Goal: Transaction & Acquisition: Book appointment/travel/reservation

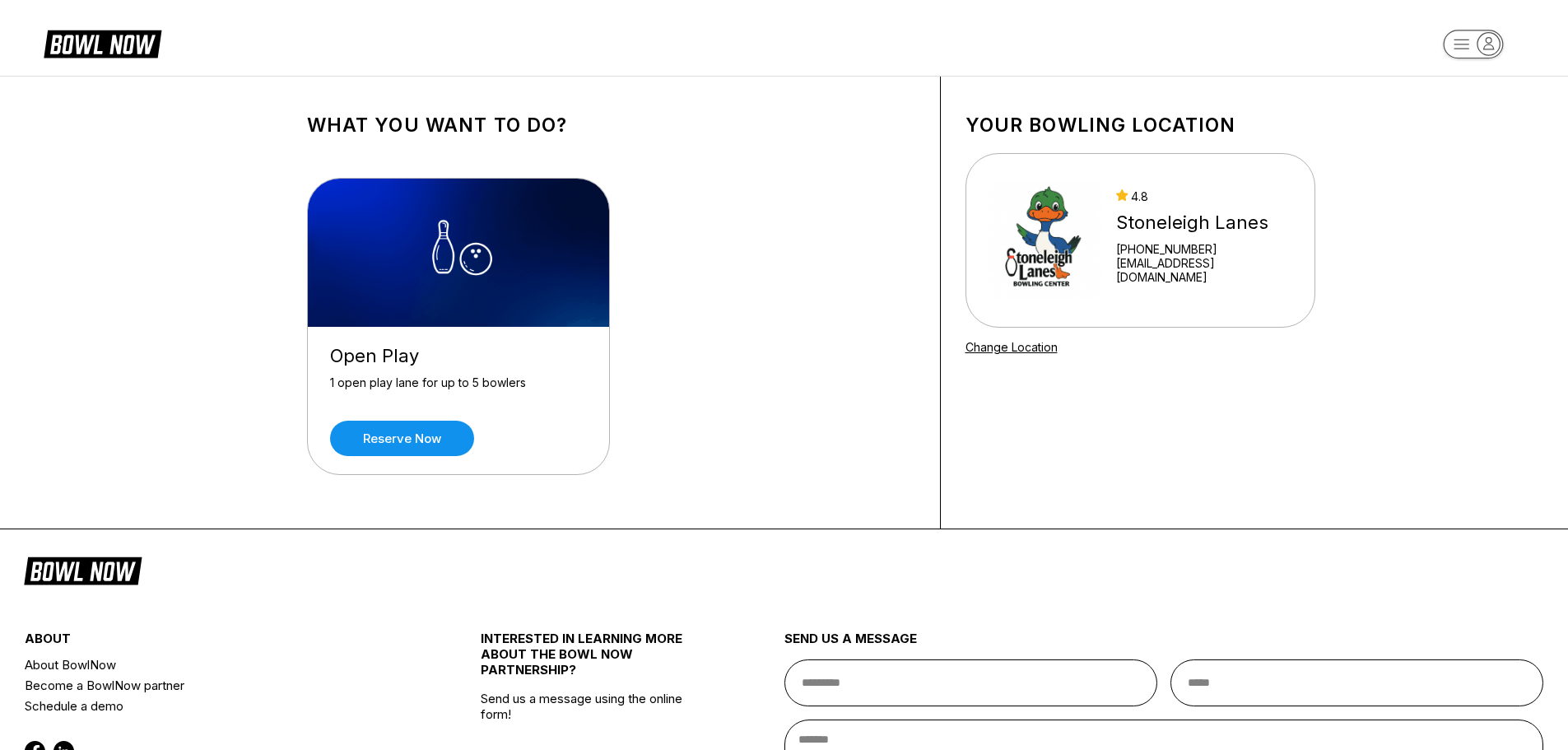
click at [404, 415] on div "Open Play 1 open play lane for up to 5 bowlers Reserve now" at bounding box center [458, 400] width 302 height 147
click at [404, 431] on link "Reserve now" at bounding box center [402, 437] width 144 height 35
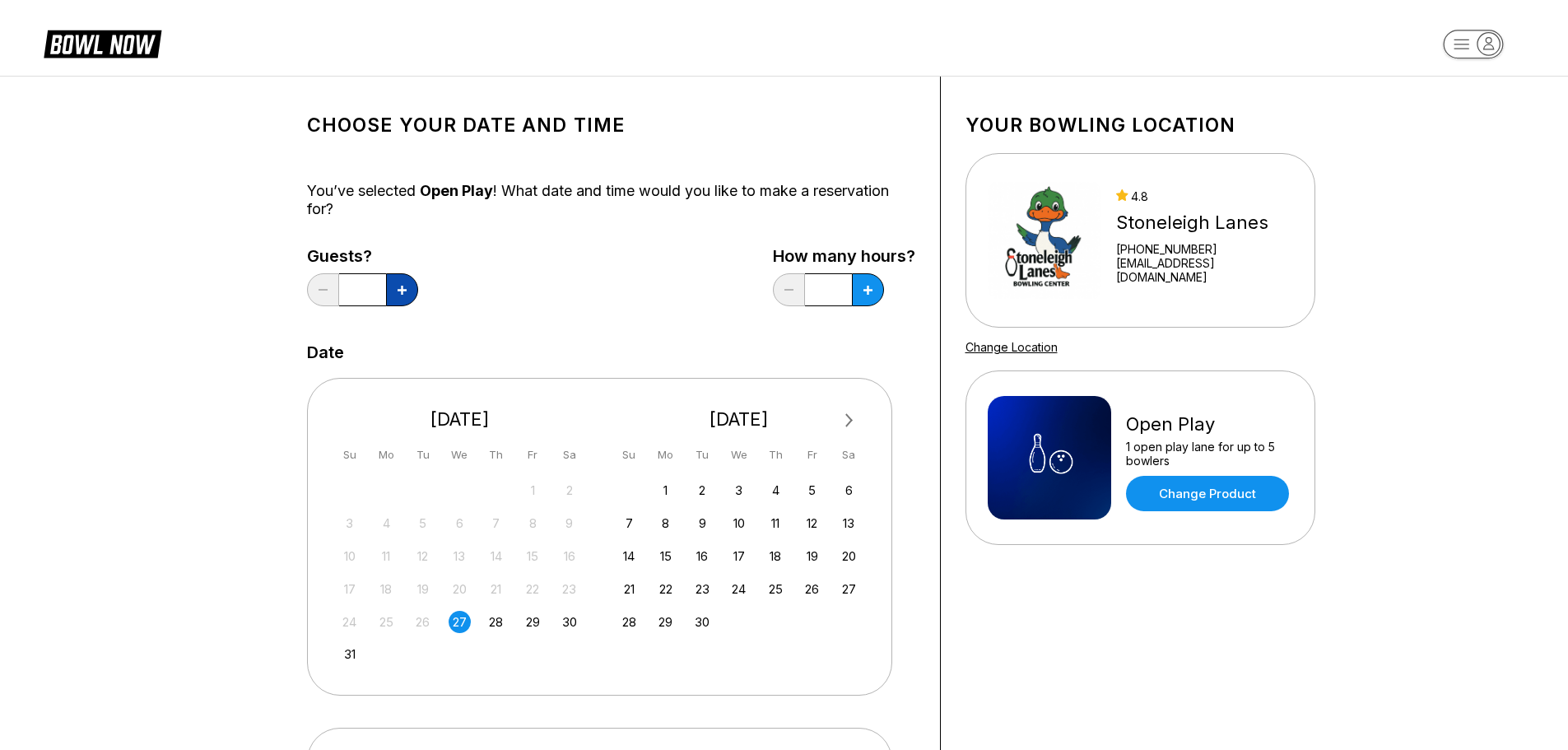
click at [390, 291] on button at bounding box center [402, 290] width 32 height 33
click at [400, 291] on icon at bounding box center [402, 290] width 9 height 9
type input "*"
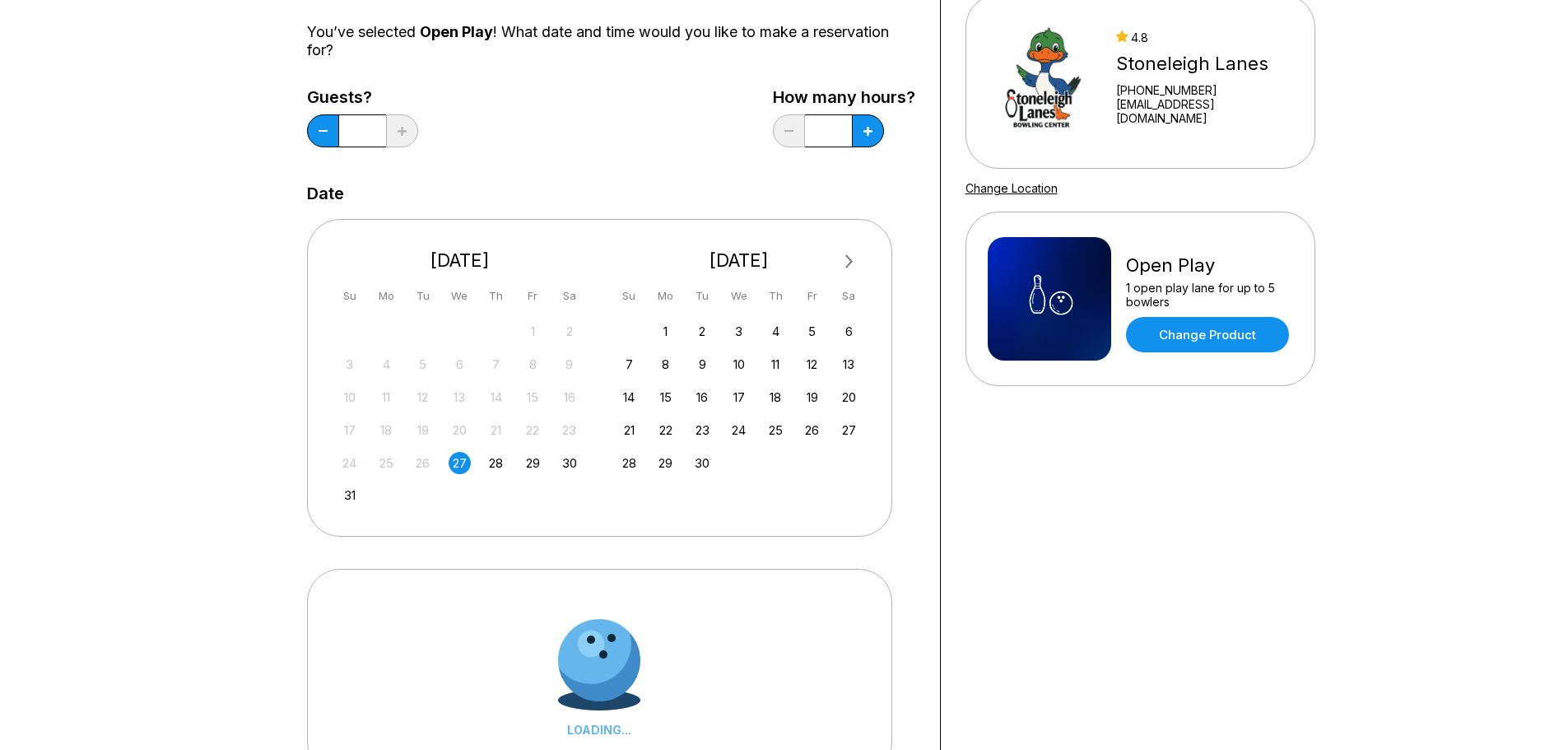
scroll to position [247, 0]
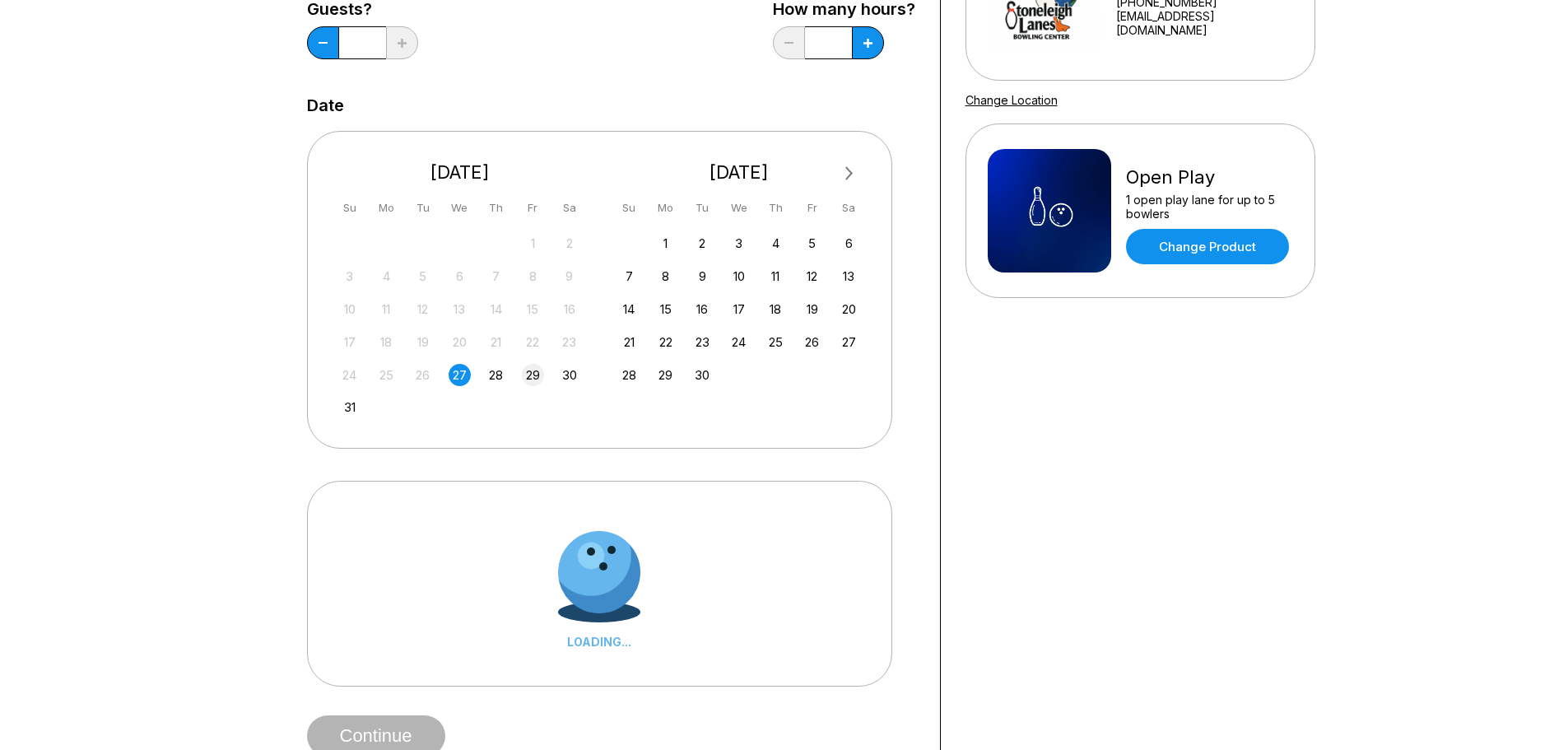
click at [536, 371] on div "29" at bounding box center [533, 375] width 22 height 22
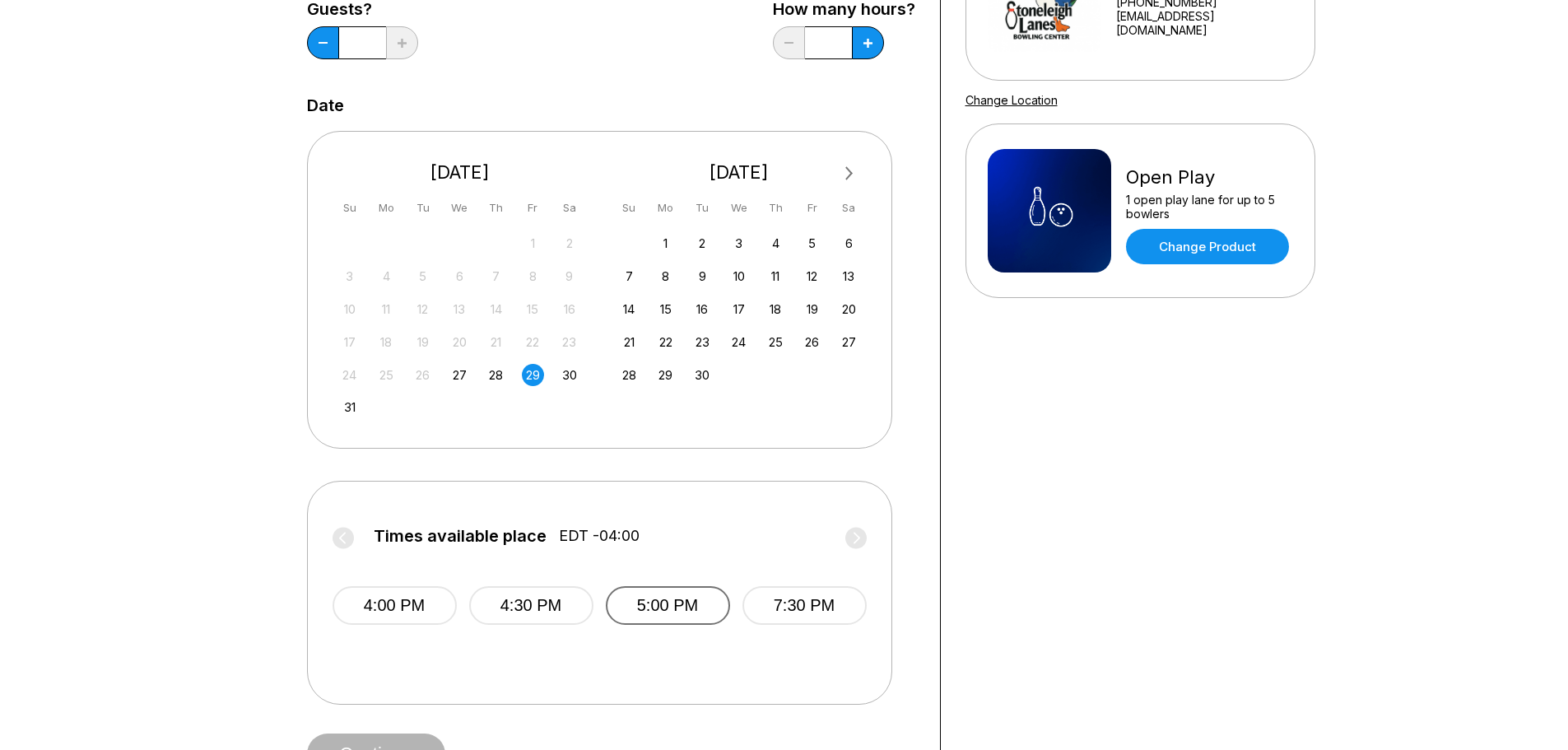
click at [673, 614] on button "5:00 PM" at bounding box center [667, 605] width 124 height 38
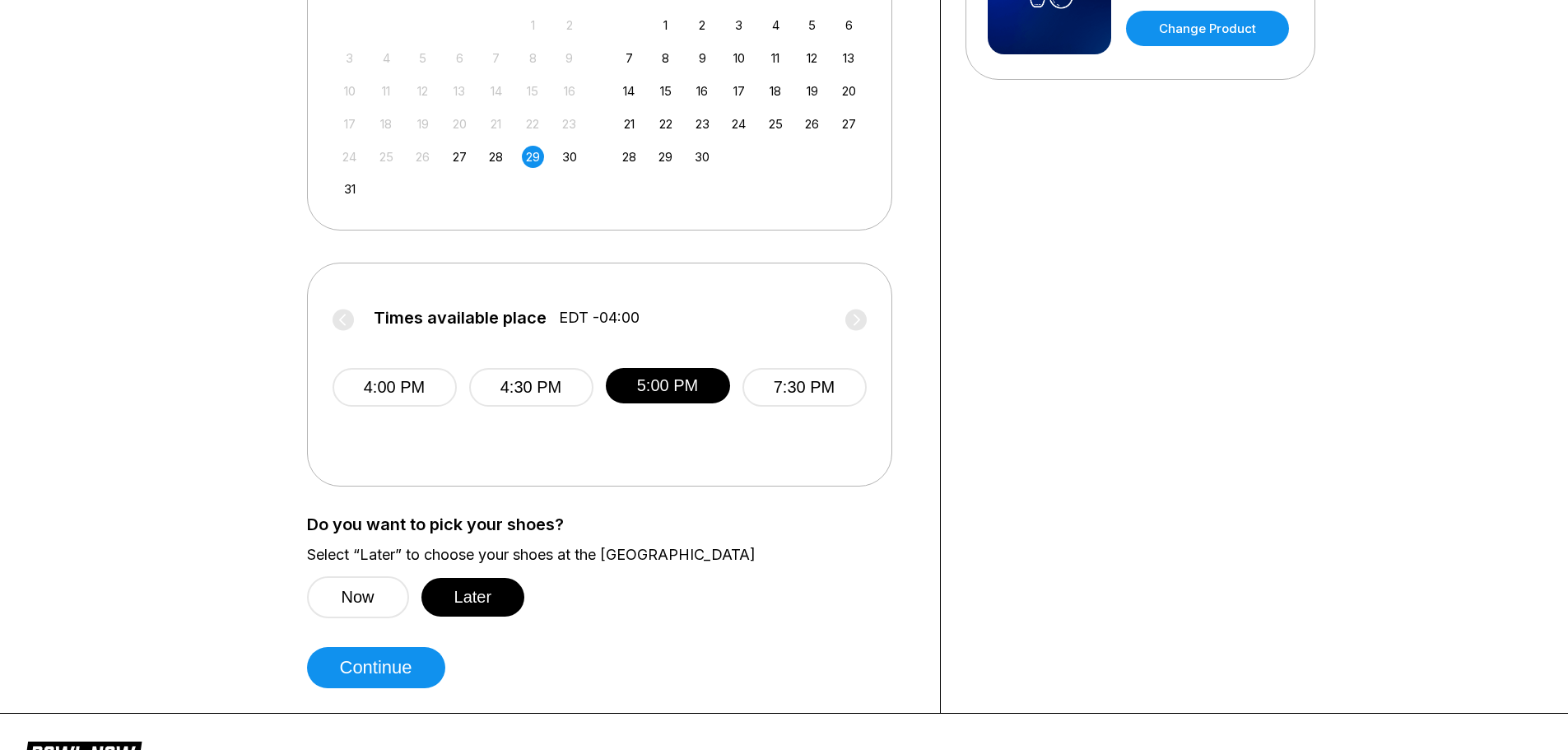
scroll to position [494, 0]
